Goal: Navigation & Orientation: Find specific page/section

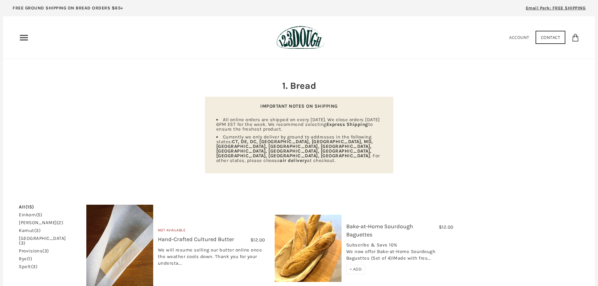
click at [24, 39] on icon "Primary" at bounding box center [24, 38] width 10 height 10
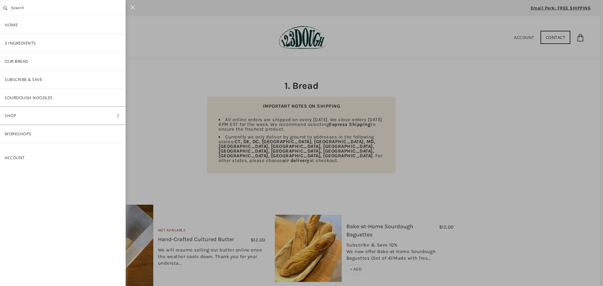
click at [29, 111] on link "Shop" at bounding box center [63, 116] width 126 height 18
click at [25, 117] on link "Baking" at bounding box center [63, 116] width 126 height 18
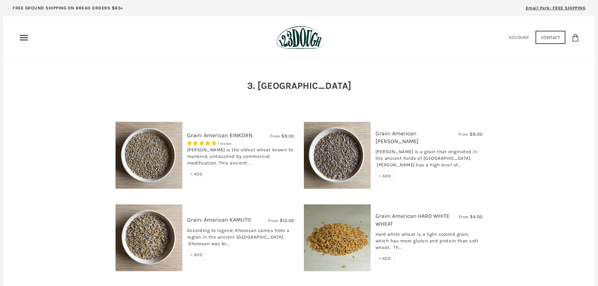
click at [30, 39] on div "Home 3 Ingredients Our Bread Subscribe & Save SOURDOUGH NOODLES Shop ALL Bread …" at bounding box center [145, 38] width 252 height 10
click at [23, 41] on icon "Primary" at bounding box center [24, 38] width 10 height 10
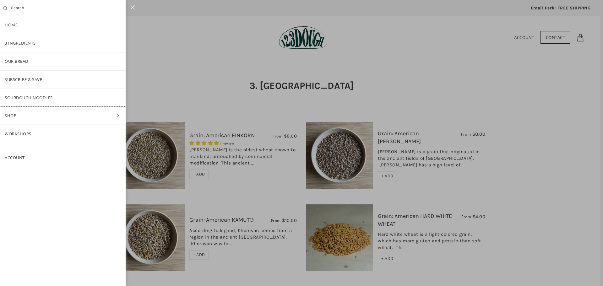
click at [29, 117] on link "Shop" at bounding box center [63, 116] width 126 height 18
click at [19, 61] on link "ALL" at bounding box center [63, 61] width 126 height 18
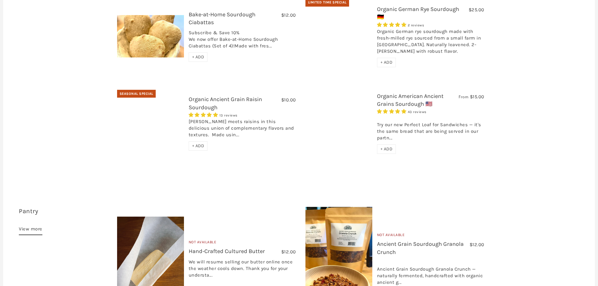
scroll to position [346, 0]
